Goal: Task Accomplishment & Management: Use online tool/utility

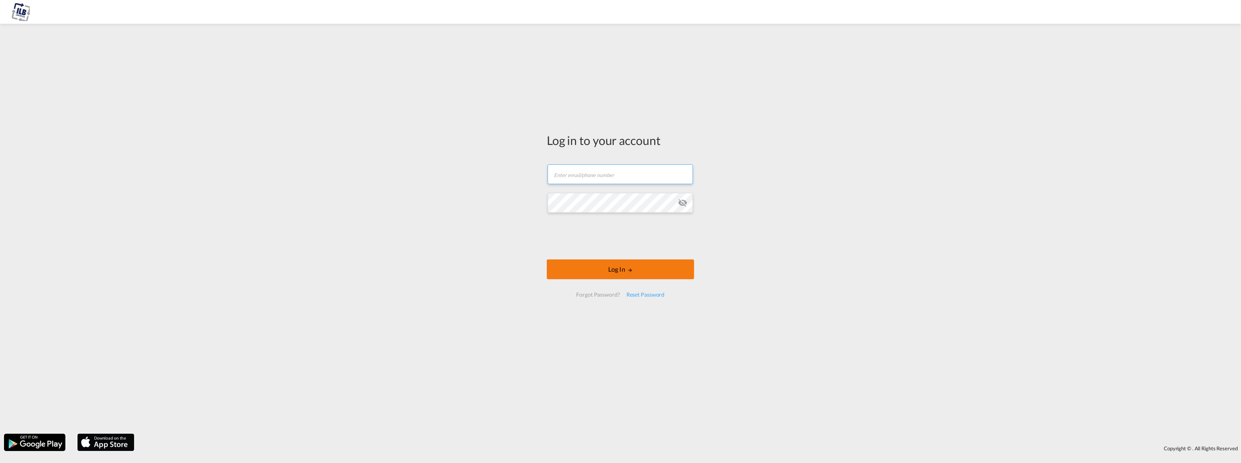
type input "[PERSON_NAME][EMAIL_ADDRESS][DOMAIN_NAME]"
click at [615, 270] on button "Log In" at bounding box center [620, 270] width 147 height 20
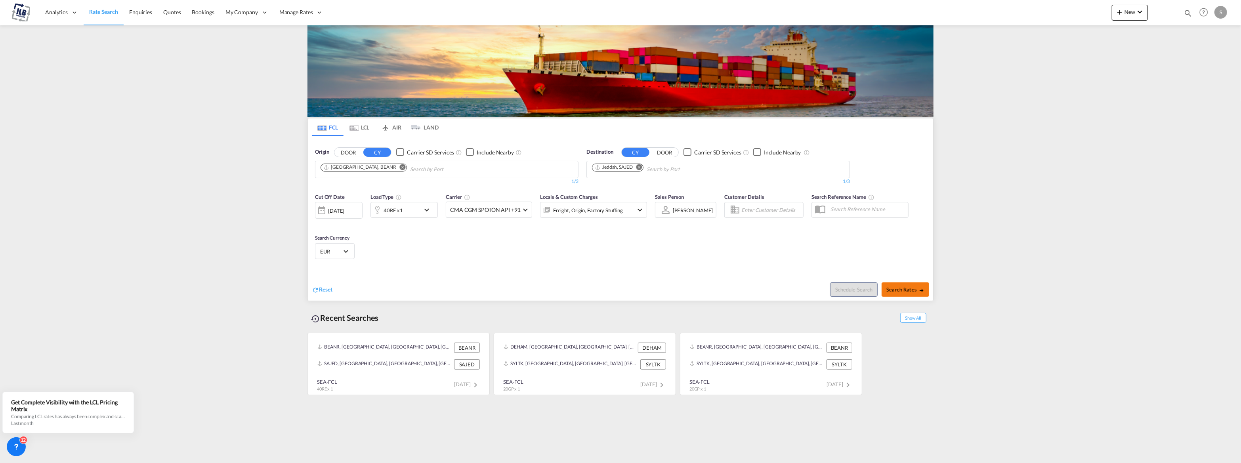
click at [914, 288] on span "Search Rates" at bounding box center [906, 290] width 38 height 6
type input "BEANR to SAJED / [DATE]"
